Goal: Task Accomplishment & Management: Use online tool/utility

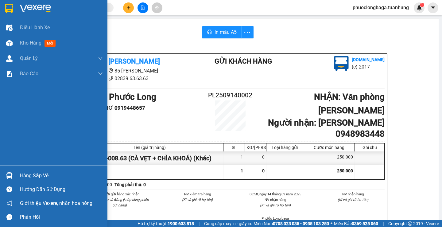
click at [29, 174] on div "Hàng sắp về" at bounding box center [61, 175] width 83 height 9
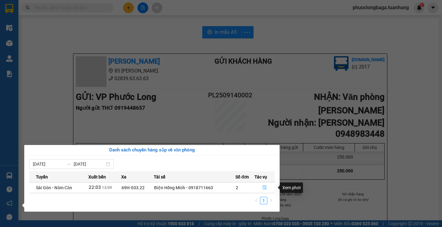
click at [264, 187] on icon "file-done" at bounding box center [265, 187] width 4 height 4
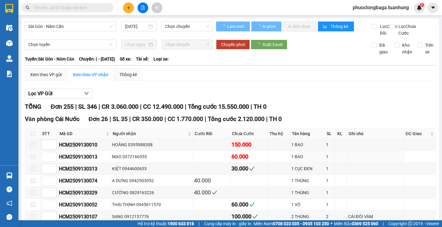
type input "[DATE]"
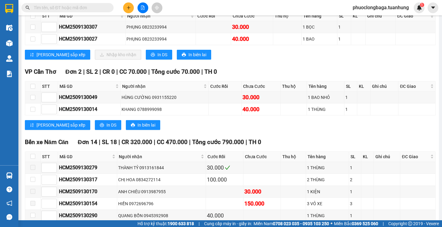
scroll to position [2552, 0]
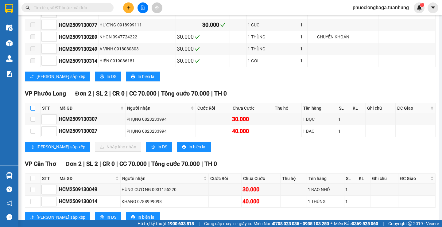
click at [31, 110] on input "checkbox" at bounding box center [32, 107] width 5 height 5
checkbox input "true"
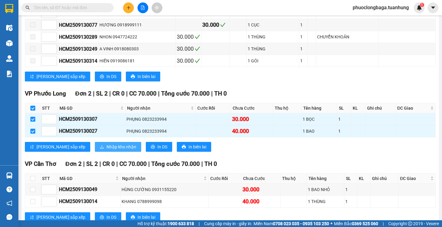
click at [106, 150] on span "Nhập kho nhận" at bounding box center [121, 146] width 30 height 7
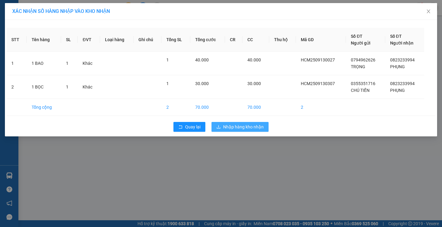
click at [237, 126] on span "Nhập hàng kho nhận" at bounding box center [243, 126] width 40 height 7
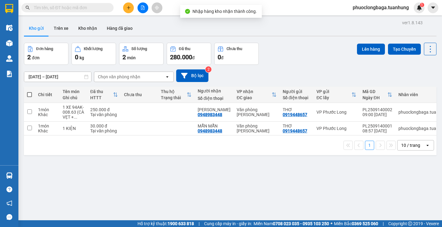
click at [78, 5] on input "text" at bounding box center [70, 7] width 72 height 7
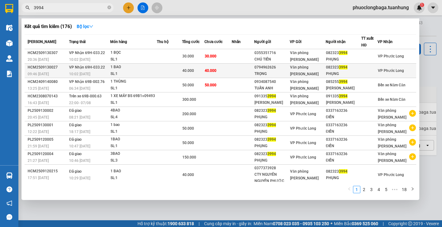
type input "3994"
click at [213, 70] on span "40.000" at bounding box center [211, 70] width 12 height 4
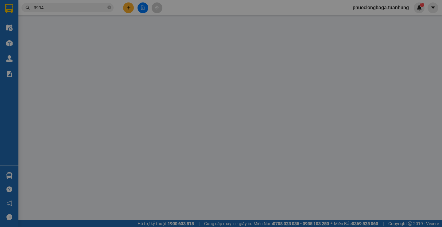
type input "0794962626"
type input "TRỌNG"
type input "0823233994"
type input "PHỤNG"
type input "40.000"
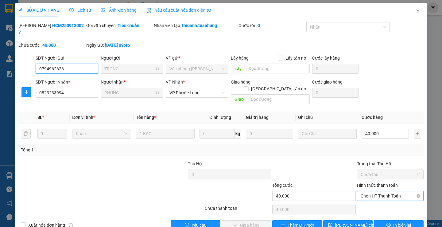
click at [386, 191] on span "Chọn HT Thanh Toán" at bounding box center [389, 195] width 59 height 9
click at [375, 194] on div "Tại văn phòng" at bounding box center [386, 194] width 58 height 7
type input "0"
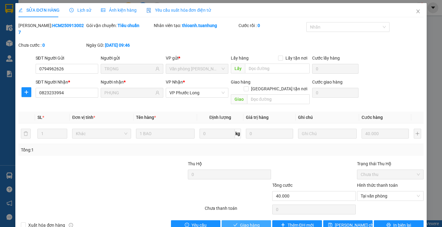
click at [251, 221] on span "Giao hàng" at bounding box center [250, 224] width 20 height 7
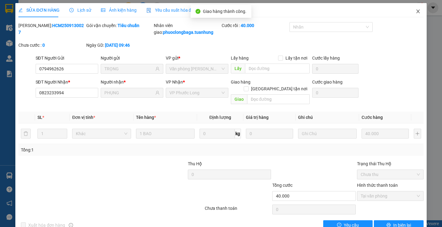
click at [415, 12] on icon "close" at bounding box center [417, 11] width 5 height 5
